Goal: Information Seeking & Learning: Find contact information

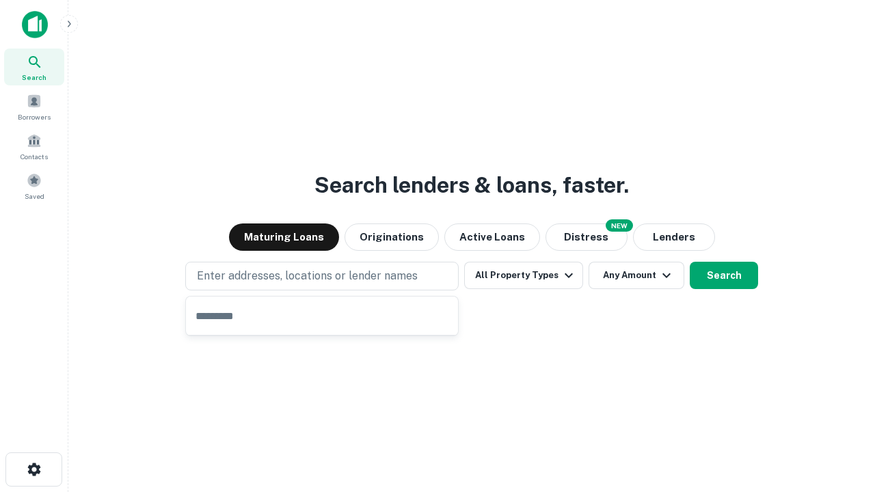
type input "**********"
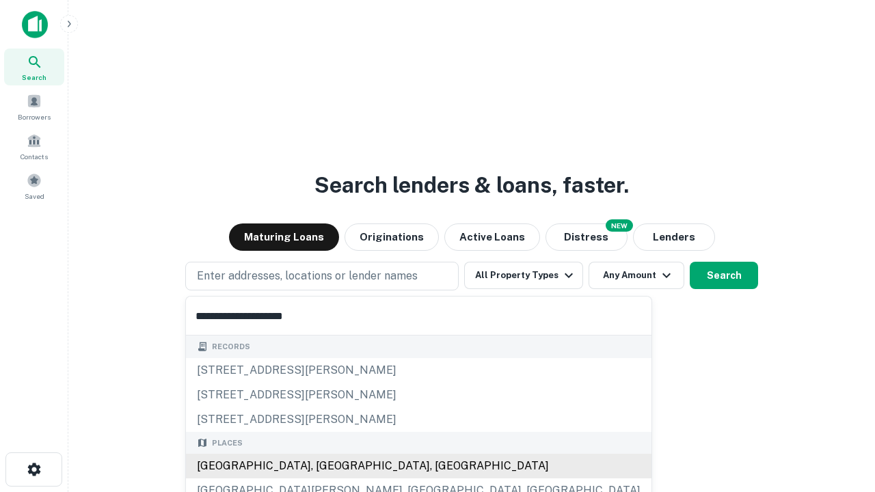
click at [327, 466] on div "[GEOGRAPHIC_DATA], [GEOGRAPHIC_DATA], [GEOGRAPHIC_DATA]" at bounding box center [419, 466] width 466 height 25
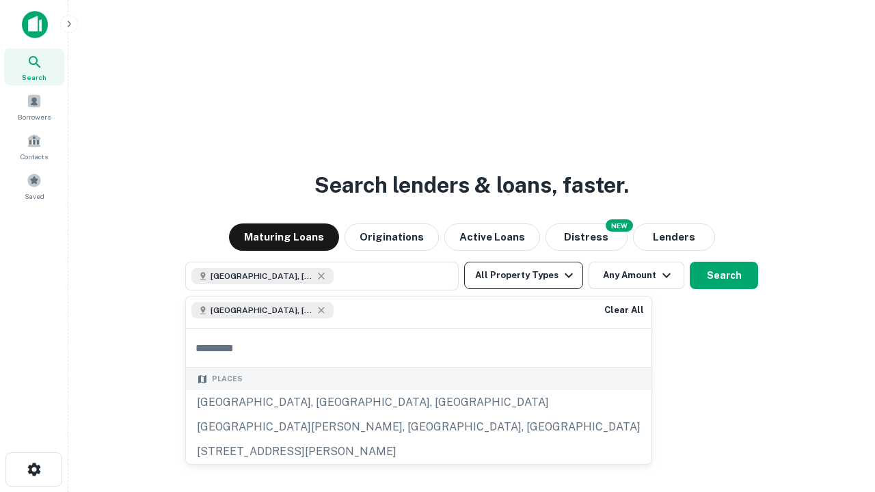
click at [524, 276] on button "All Property Types" at bounding box center [523, 275] width 119 height 27
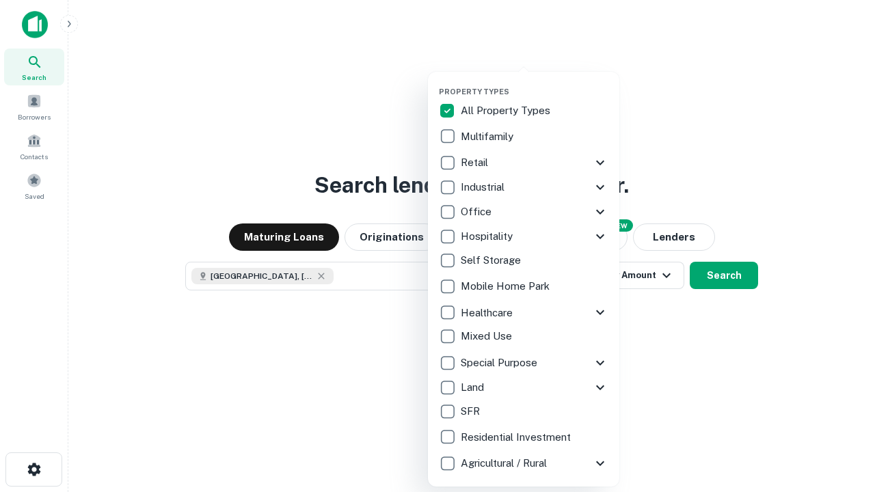
click at [535, 83] on button "button" at bounding box center [534, 83] width 191 height 1
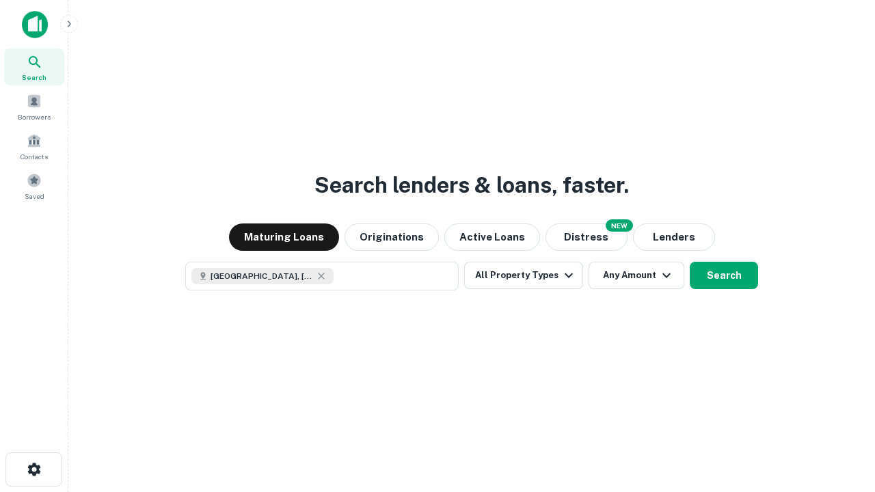
scroll to position [22, 0]
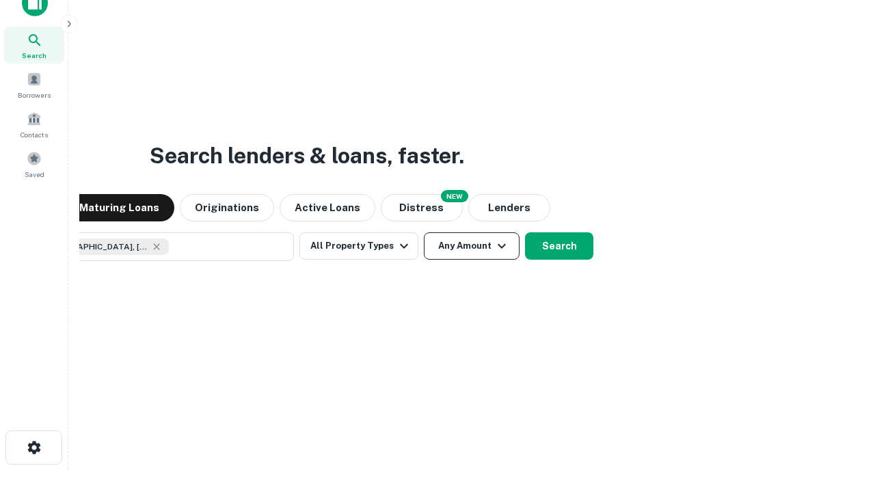
click at [424, 232] on button "Any Amount" at bounding box center [472, 245] width 96 height 27
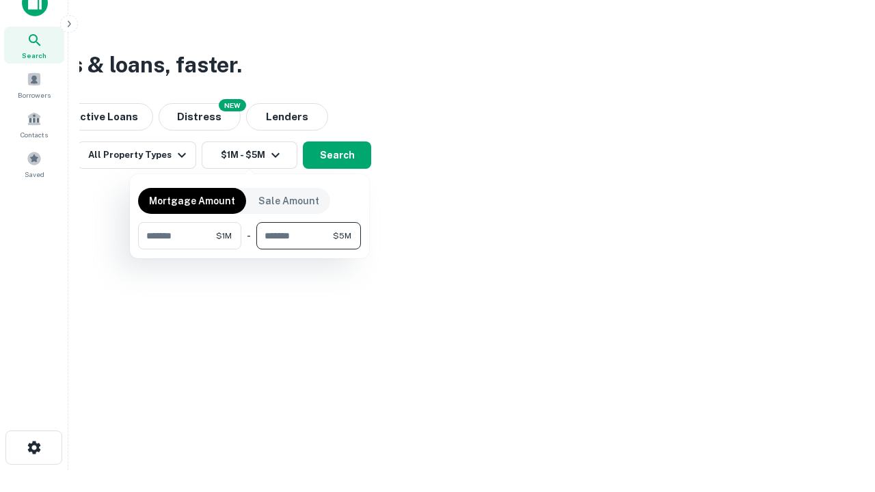
type input "*******"
click at [250, 250] on button "button" at bounding box center [249, 250] width 223 height 1
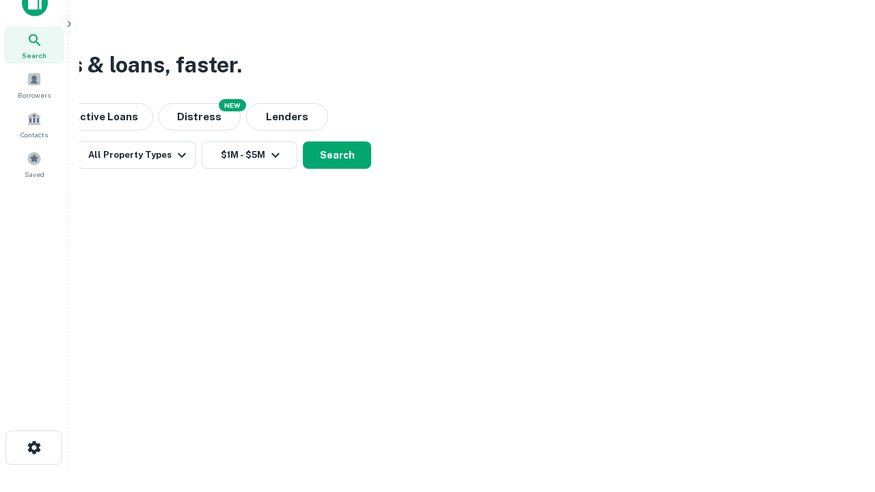
scroll to position [22, 0]
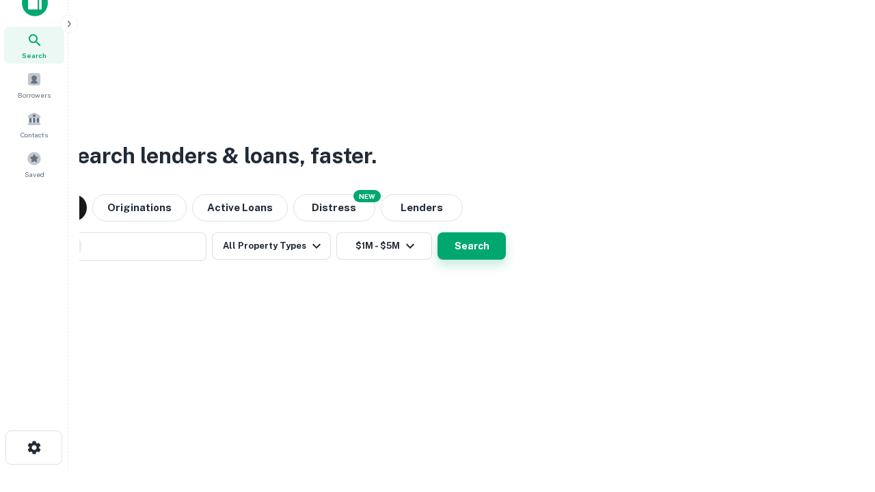
click at [438, 232] on button "Search" at bounding box center [472, 245] width 68 height 27
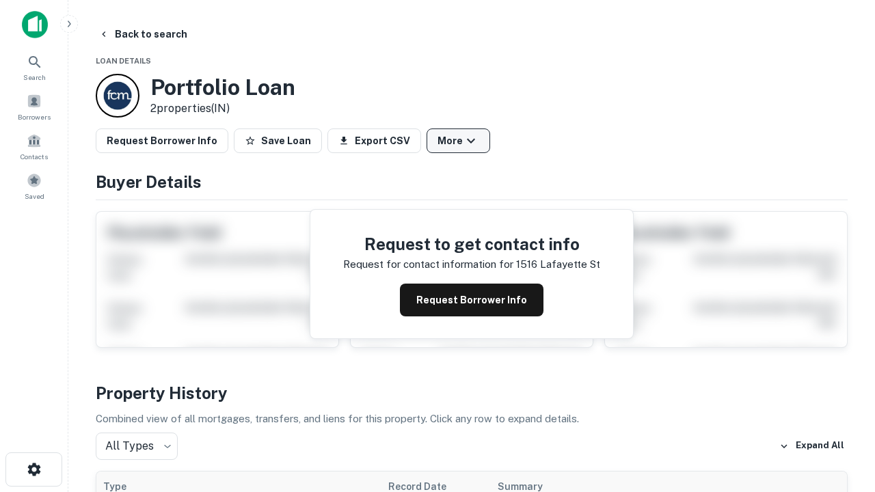
click at [458, 141] on button "More" at bounding box center [459, 141] width 64 height 25
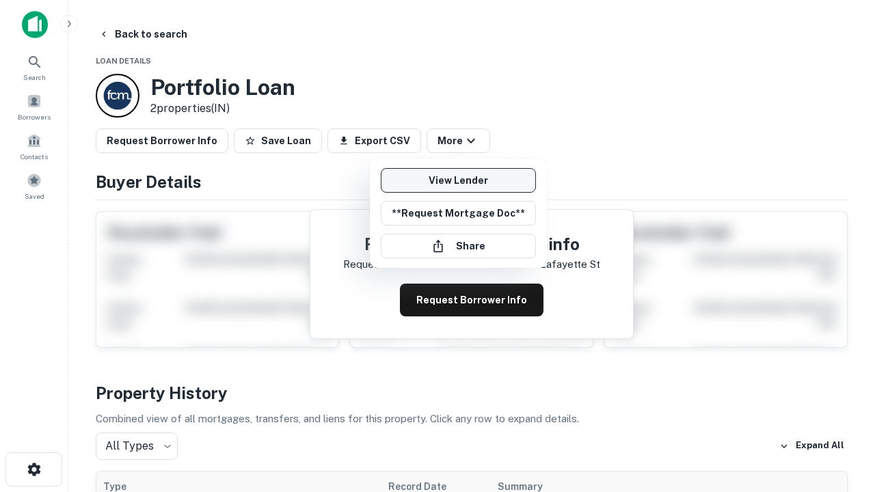
click at [458, 180] on link "View Lender" at bounding box center [458, 180] width 155 height 25
